Goal: Transaction & Acquisition: Book appointment/travel/reservation

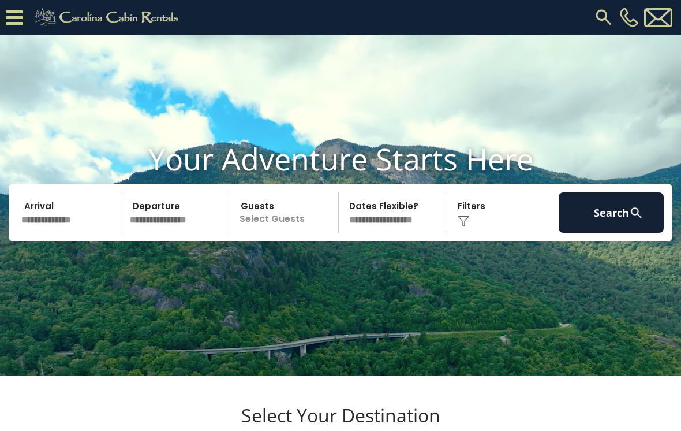
click at [80, 233] on input "text" at bounding box center [69, 212] width 105 height 40
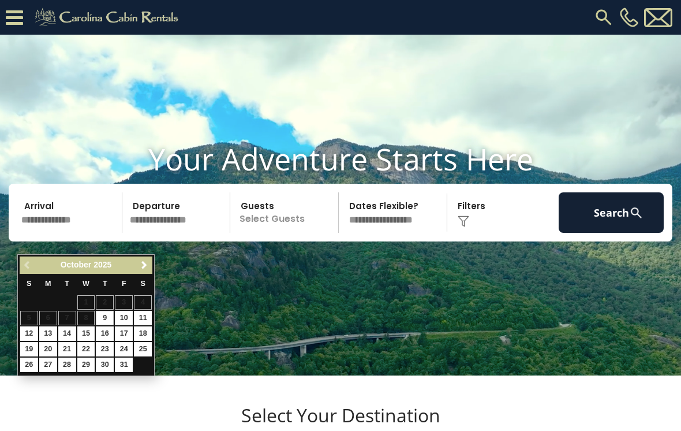
click at [148, 319] on link "11" at bounding box center [143, 318] width 18 height 14
type input "********"
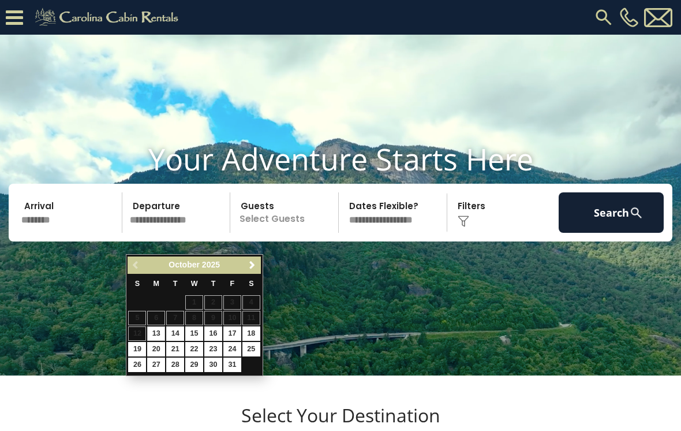
click at [163, 336] on link "13" at bounding box center [156, 333] width 18 height 14
type input "********"
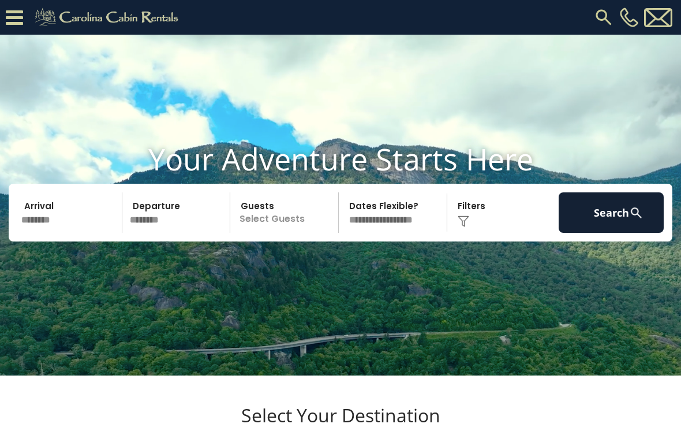
click at [294, 233] on p "Select Guests" at bounding box center [286, 212] width 105 height 40
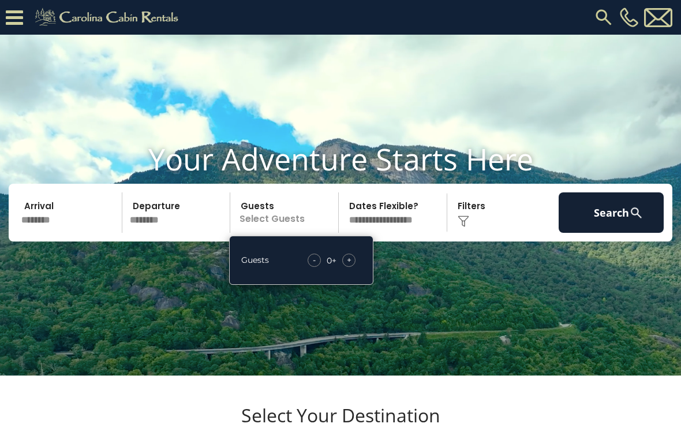
click at [352, 267] on div "+" at bounding box center [348, 259] width 13 height 13
click at [350, 267] on div "+" at bounding box center [348, 259] width 13 height 13
click at [353, 267] on div "+" at bounding box center [348, 259] width 13 height 13
click at [351, 266] on span "+" at bounding box center [349, 260] width 5 height 12
click at [609, 233] on button "Search" at bounding box center [611, 212] width 105 height 40
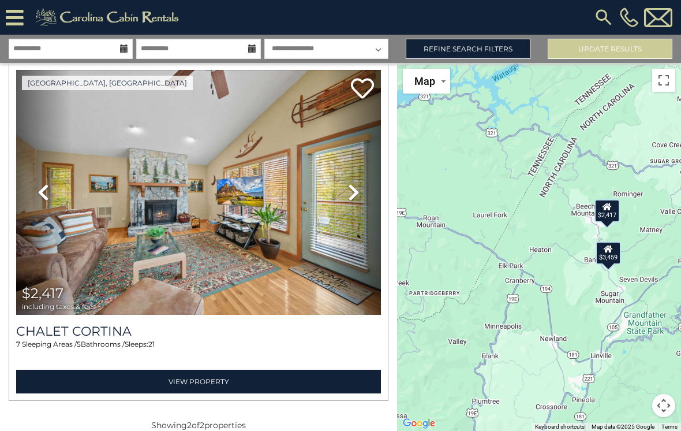
scroll to position [383, 0]
